Goal: Information Seeking & Learning: Learn about a topic

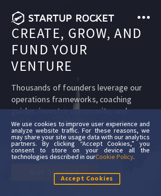
scroll to position [6259, 0]
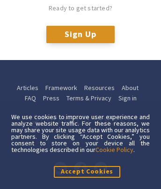
scroll to position [11, 0]
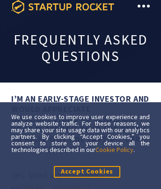
click at [63, 7] on icon at bounding box center [62, 7] width 103 height 14
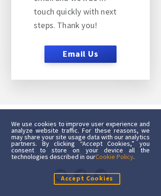
scroll to position [150, 0]
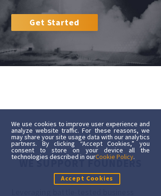
click at [54, 14] on link "Get Started" at bounding box center [54, 22] width 87 height 17
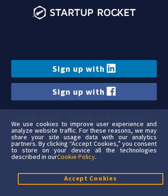
click at [77, 156] on link "Cookie Policy" at bounding box center [76, 157] width 38 height 8
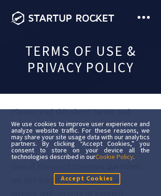
scroll to position [8408, 0]
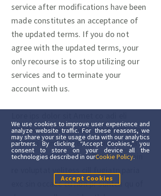
click at [115, 156] on link "Cookie Policy" at bounding box center [115, 157] width 38 height 8
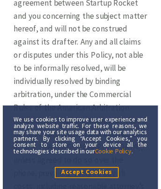
scroll to position [11, 0]
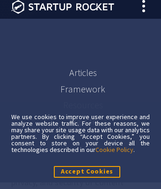
click at [83, 92] on link "Framework" at bounding box center [83, 89] width 45 height 12
